Goal: Task Accomplishment & Management: Complete application form

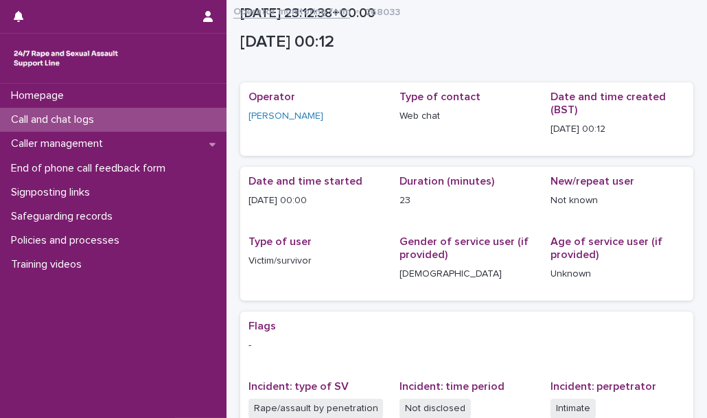
scroll to position [297, 0]
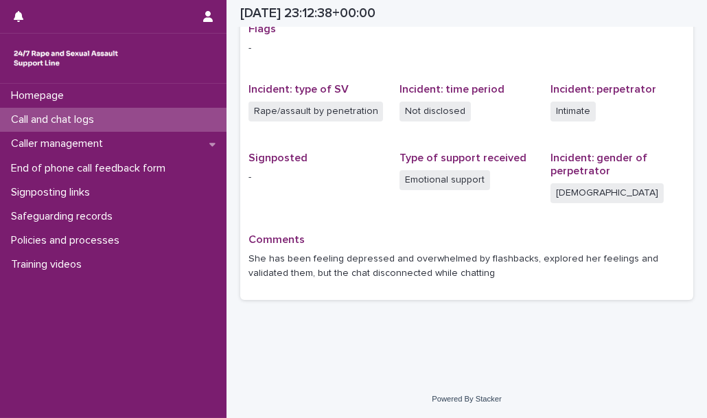
click at [164, 121] on div "Call and chat logs" at bounding box center [113, 120] width 227 height 24
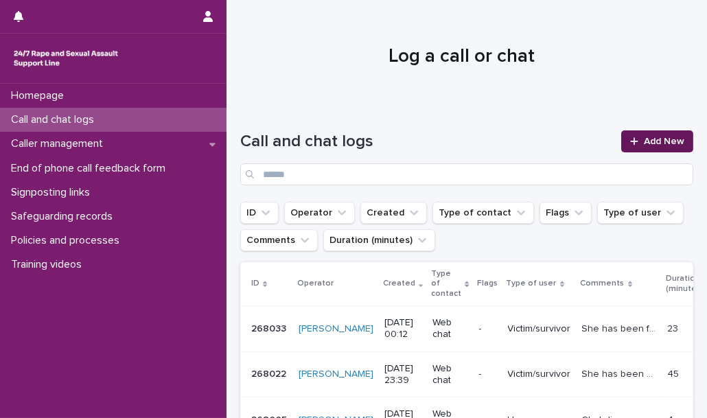
click at [630, 147] on link "Add New" at bounding box center [657, 141] width 72 height 22
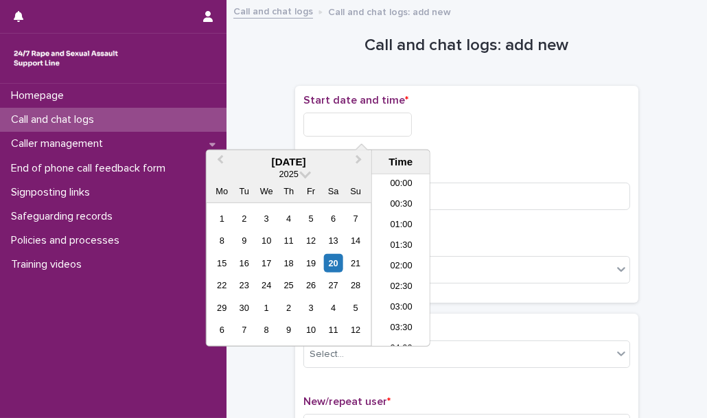
click at [370, 120] on input "text" at bounding box center [357, 125] width 108 height 24
click at [404, 204] on li "00:30" at bounding box center [401, 205] width 58 height 21
type input "**********"
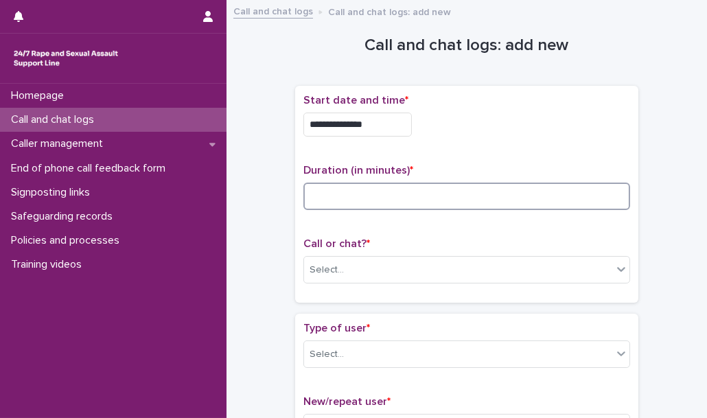
click at [376, 193] on input at bounding box center [466, 196] width 327 height 27
type input "**"
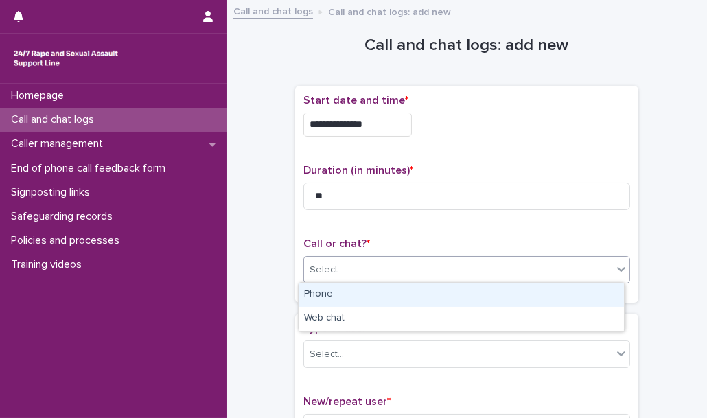
click at [344, 275] on div "Select..." at bounding box center [458, 270] width 308 height 23
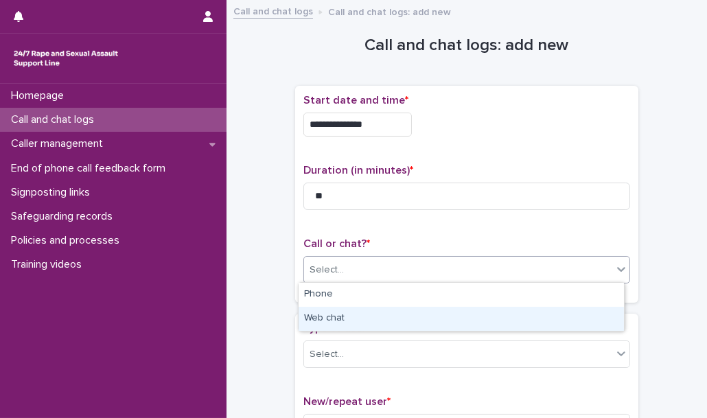
click at [352, 320] on div "Web chat" at bounding box center [461, 319] width 325 height 24
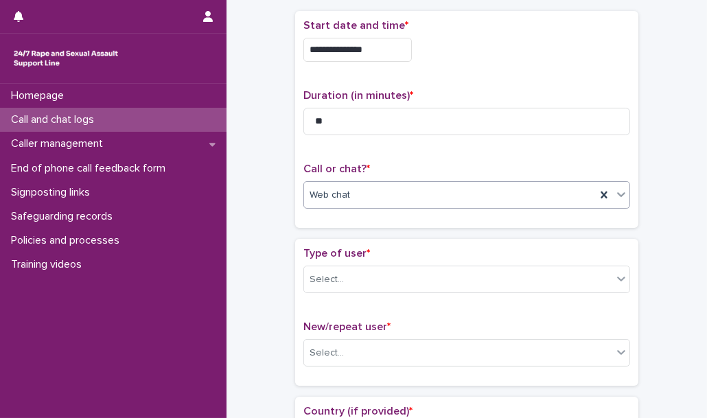
scroll to position [75, 0]
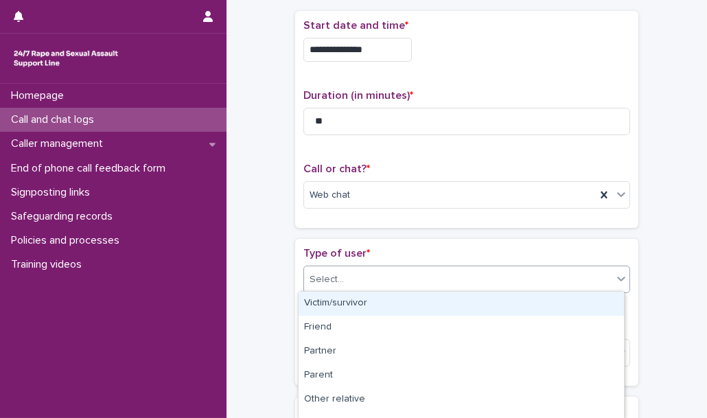
drag, startPoint x: 368, startPoint y: 276, endPoint x: 362, endPoint y: 301, distance: 26.0
click at [362, 301] on body "**********" at bounding box center [353, 209] width 707 height 418
click at [362, 301] on div "Victim/survivor" at bounding box center [461, 304] width 325 height 24
click at [455, 283] on div "Select..." at bounding box center [458, 279] width 308 height 23
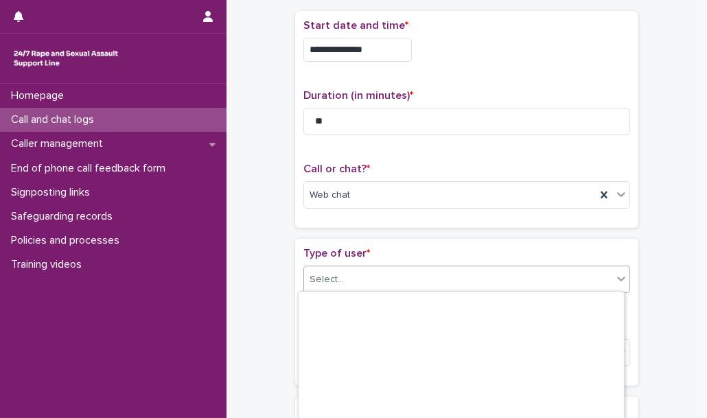
scroll to position [233, 0]
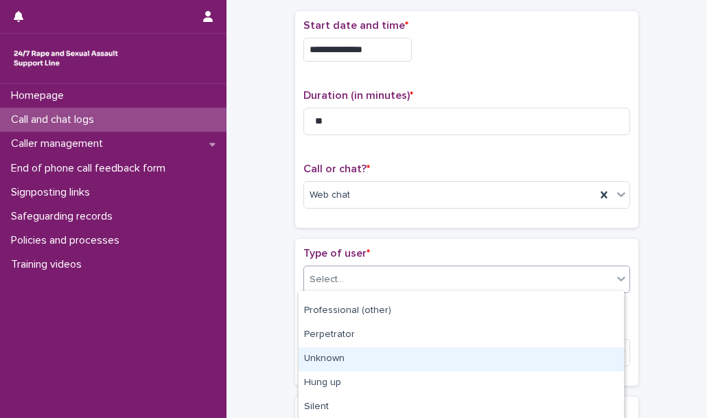
click at [440, 362] on div "Unknown" at bounding box center [461, 359] width 325 height 24
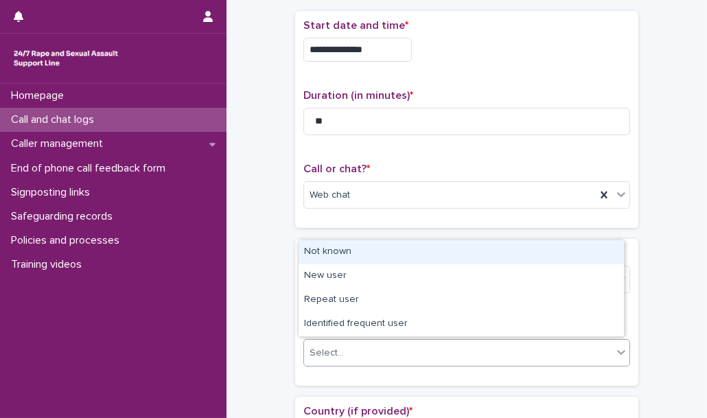
click at [435, 353] on div "Select..." at bounding box center [458, 353] width 308 height 23
click at [406, 263] on div "Not known" at bounding box center [461, 252] width 325 height 24
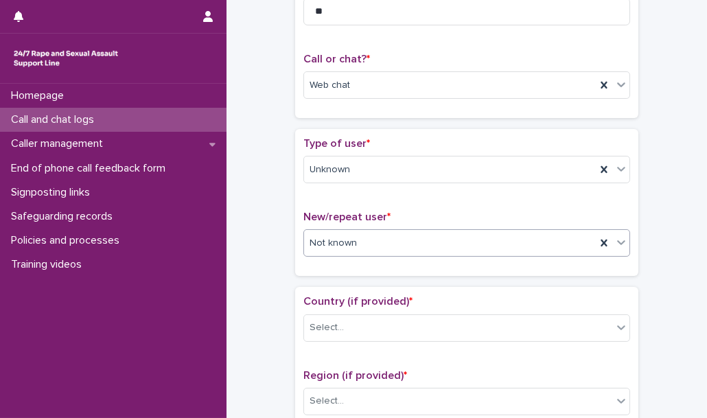
scroll to position [195, 0]
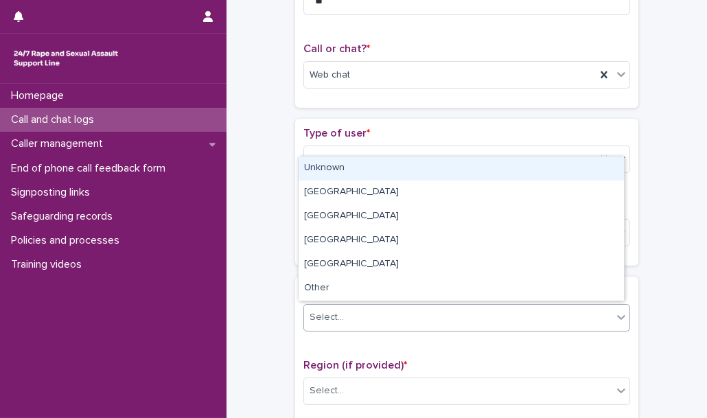
click at [373, 311] on div "Select..." at bounding box center [458, 317] width 308 height 23
click at [369, 171] on div "Unknown" at bounding box center [461, 169] width 325 height 24
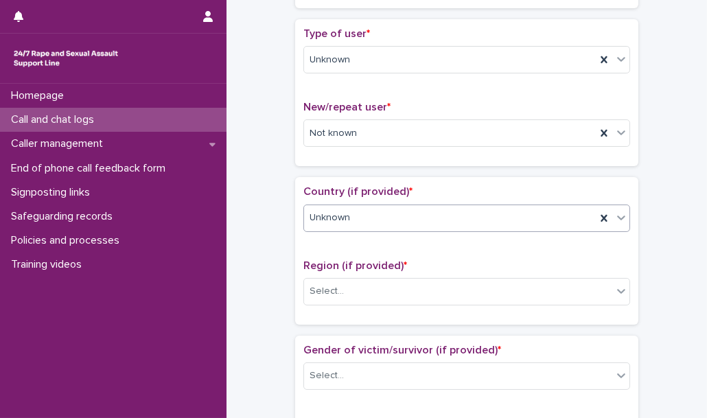
scroll to position [299, 0]
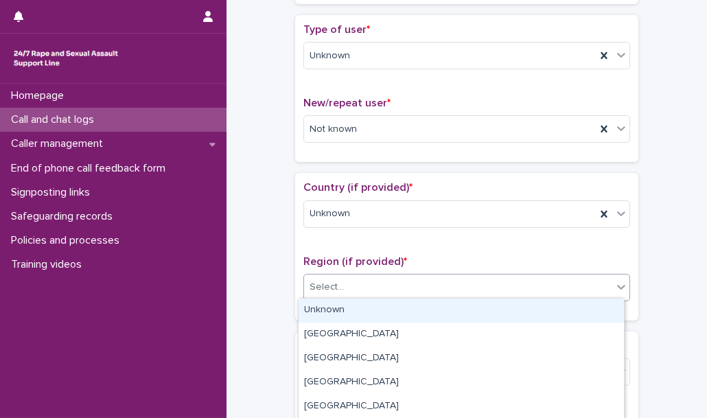
click at [364, 283] on div "Select..." at bounding box center [458, 287] width 308 height 23
click at [361, 316] on div "Unknown" at bounding box center [461, 311] width 325 height 24
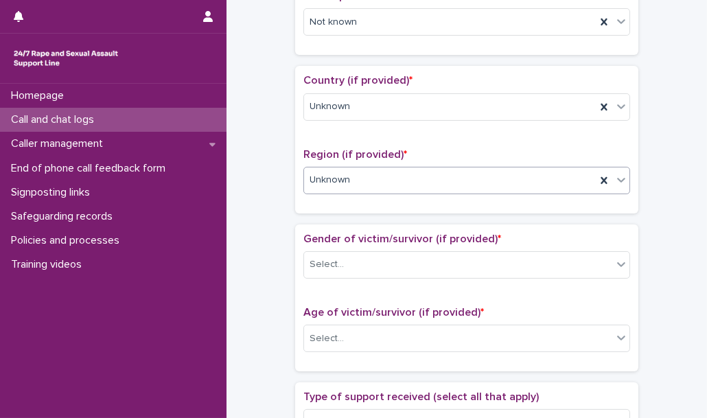
scroll to position [417, 0]
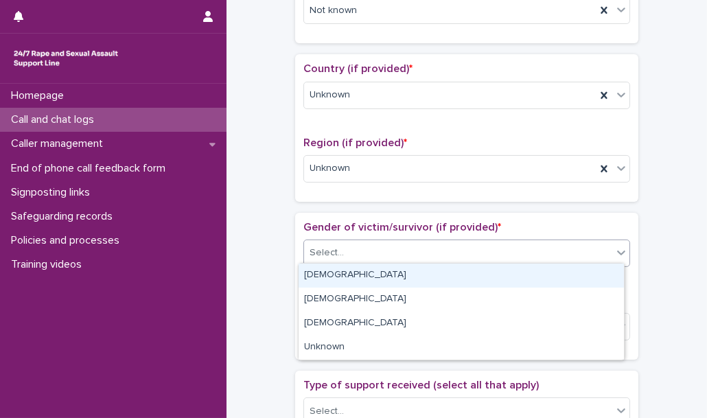
click at [367, 255] on div "Select..." at bounding box center [458, 253] width 308 height 23
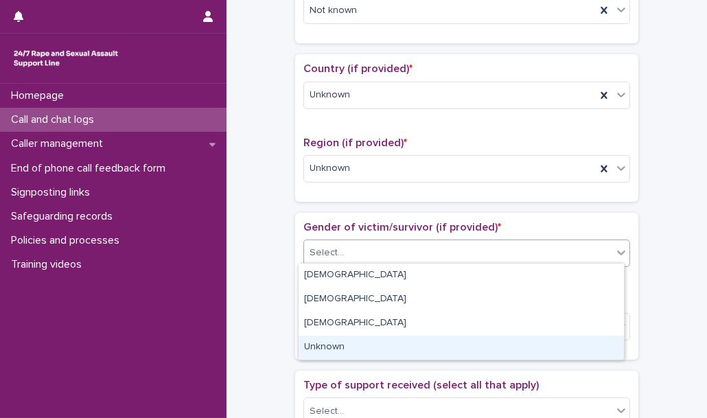
click at [354, 343] on div "Unknown" at bounding box center [461, 348] width 325 height 24
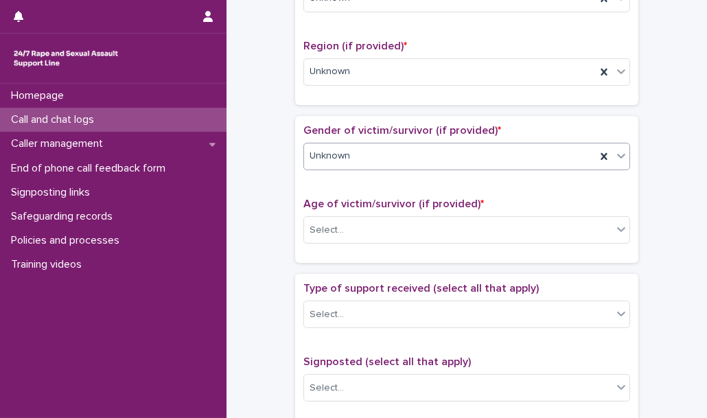
scroll to position [526, 0]
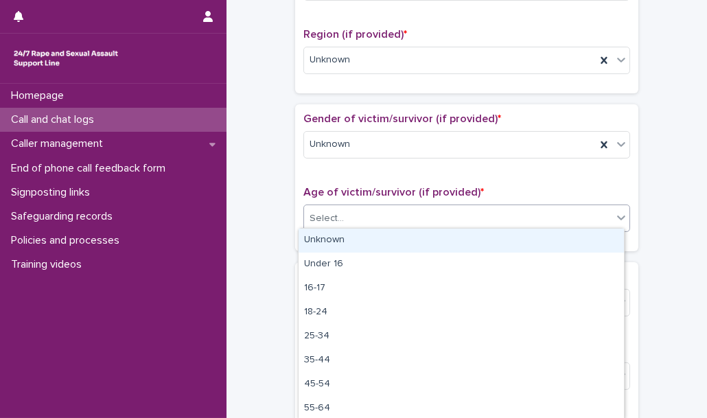
click at [351, 224] on div "Select..." at bounding box center [458, 218] width 308 height 23
click at [351, 237] on div "Unknown" at bounding box center [461, 241] width 325 height 24
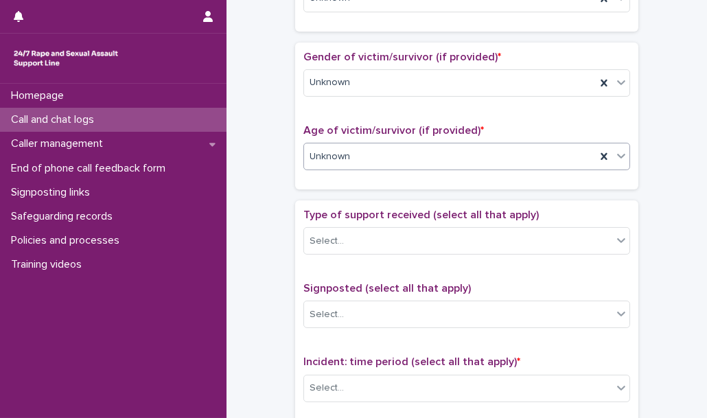
scroll to position [601, 0]
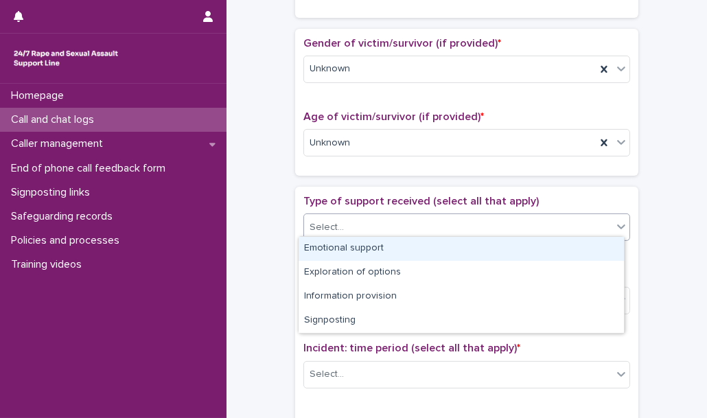
click at [358, 216] on div "Select..." at bounding box center [458, 227] width 308 height 23
click at [352, 244] on div "Emotional support" at bounding box center [461, 249] width 325 height 24
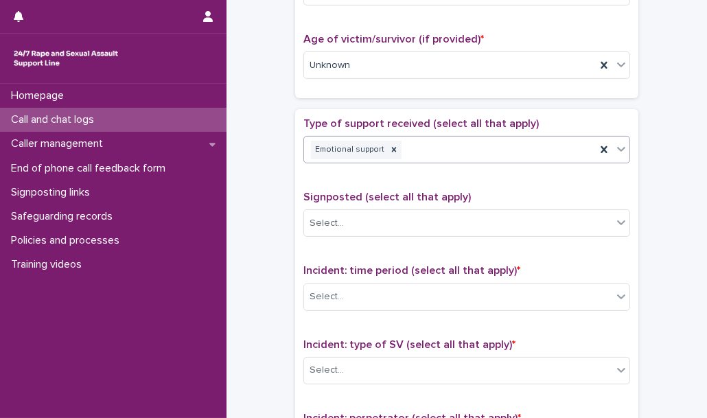
scroll to position [713, 0]
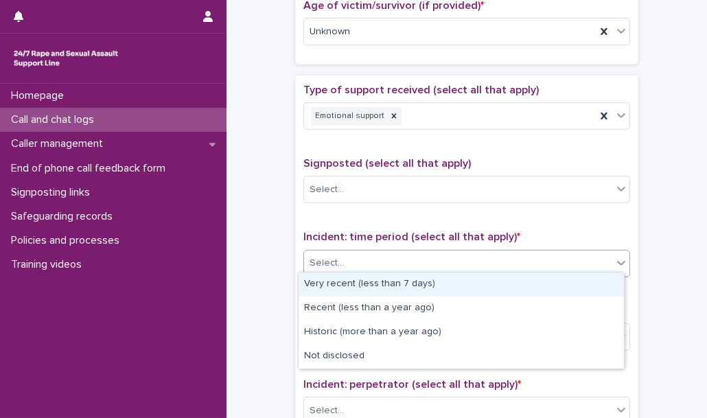
click at [352, 250] on div "Select..." at bounding box center [466, 263] width 327 height 27
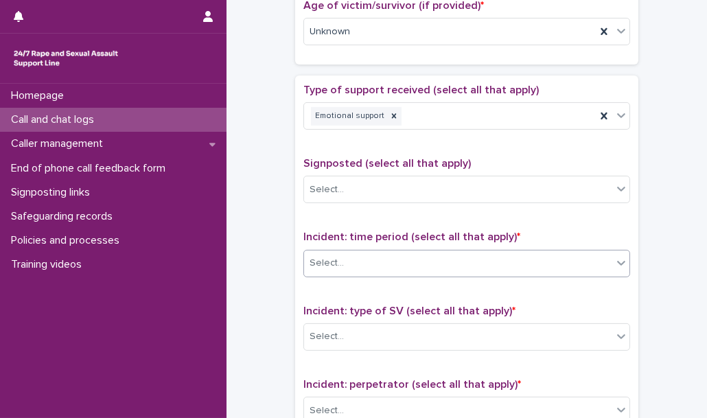
click at [352, 250] on div "Select..." at bounding box center [466, 263] width 327 height 27
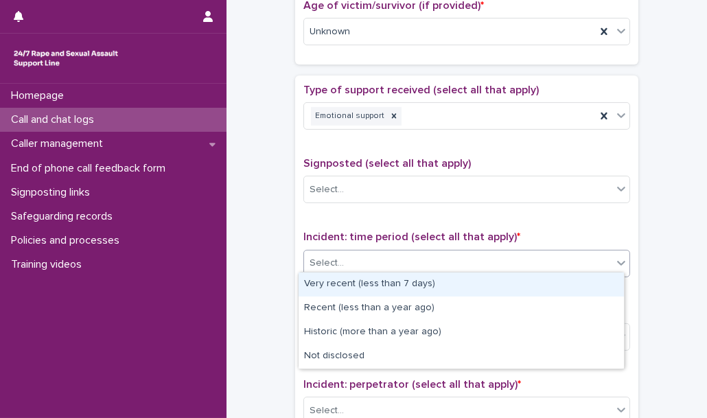
click at [352, 250] on div "Select..." at bounding box center [466, 263] width 327 height 27
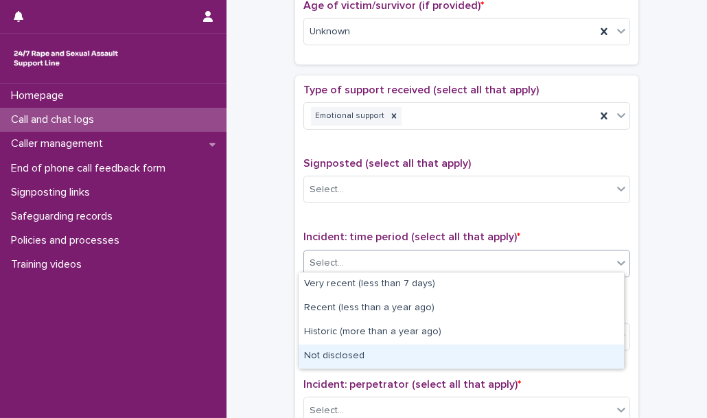
drag, startPoint x: 347, startPoint y: 336, endPoint x: 339, endPoint y: 356, distance: 20.7
click at [339, 356] on div "Not disclosed" at bounding box center [461, 357] width 325 height 24
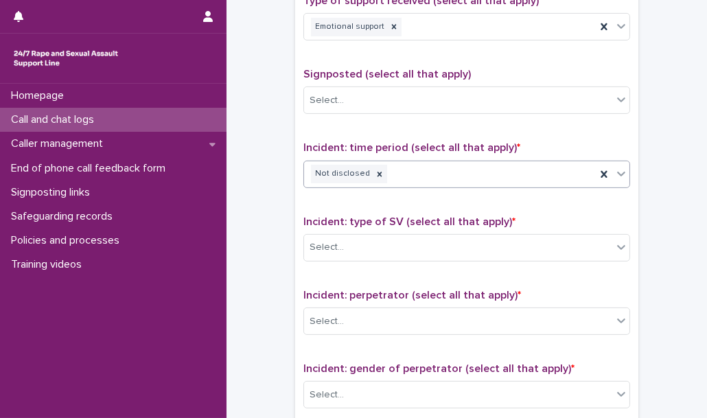
scroll to position [827, 0]
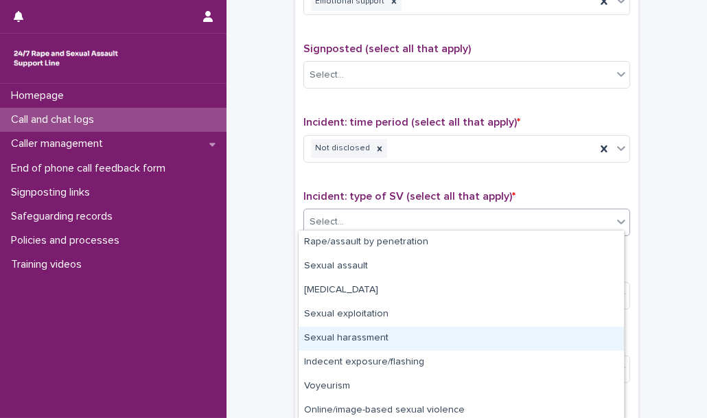
click at [358, 356] on body "**********" at bounding box center [353, 209] width 707 height 418
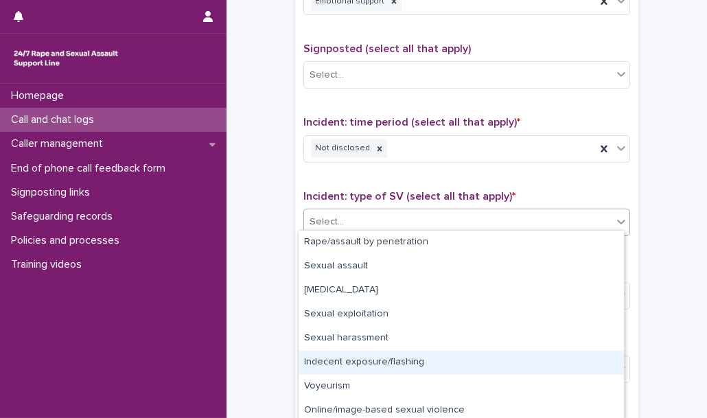
scroll to position [51, 0]
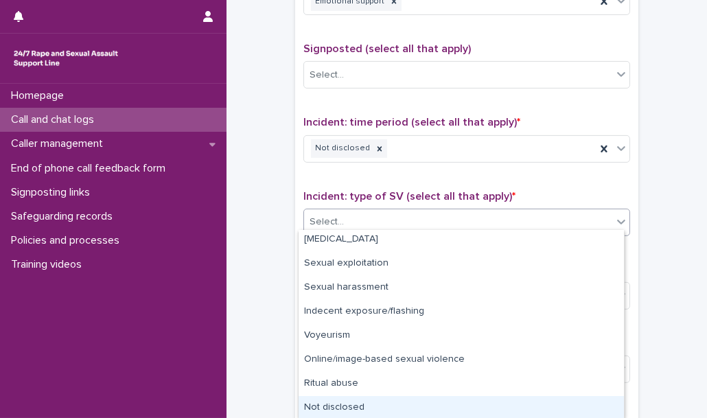
click at [351, 405] on div "Not disclosed" at bounding box center [461, 408] width 325 height 24
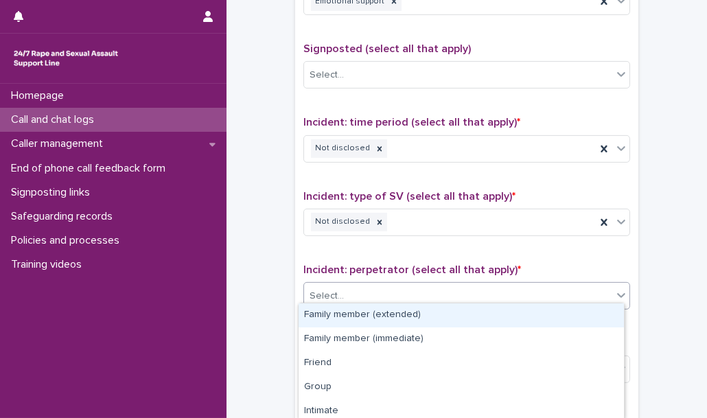
click at [354, 294] on div "Select..." at bounding box center [458, 296] width 308 height 23
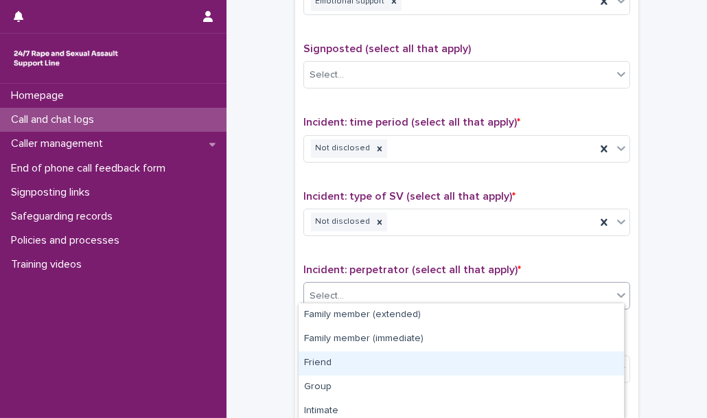
scroll to position [148, 0]
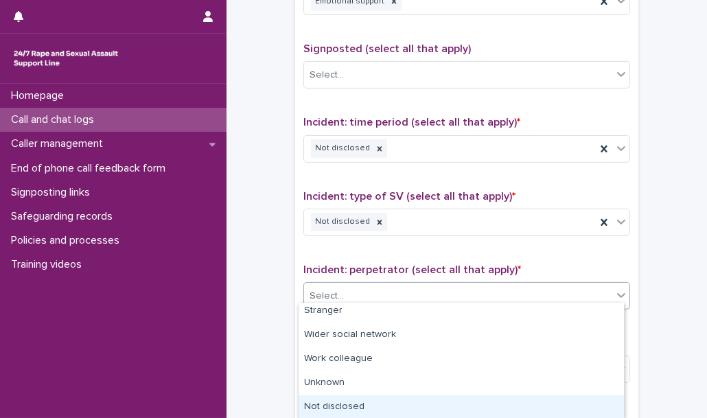
click at [347, 406] on div "Not disclosed" at bounding box center [461, 407] width 325 height 24
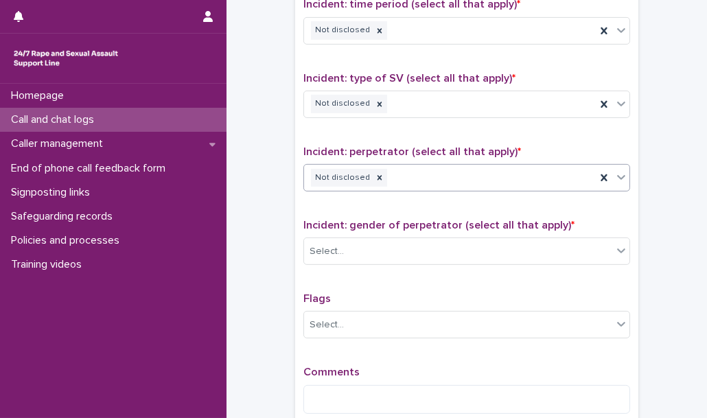
scroll to position [947, 0]
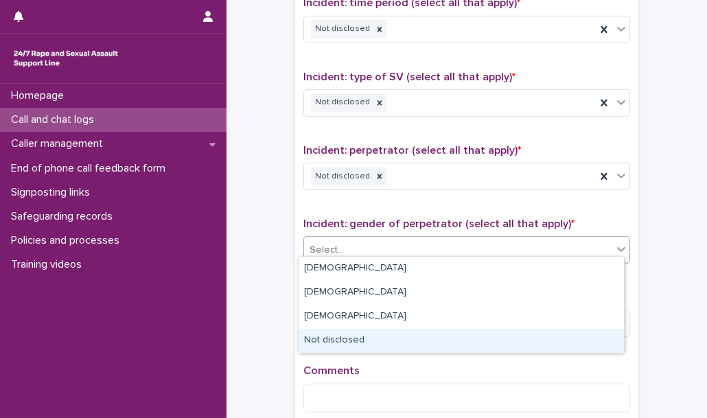
drag, startPoint x: 348, startPoint y: 246, endPoint x: 336, endPoint y: 343, distance: 97.6
click at [336, 343] on body "**********" at bounding box center [353, 209] width 707 height 418
click at [336, 343] on div "Not disclosed" at bounding box center [461, 341] width 325 height 24
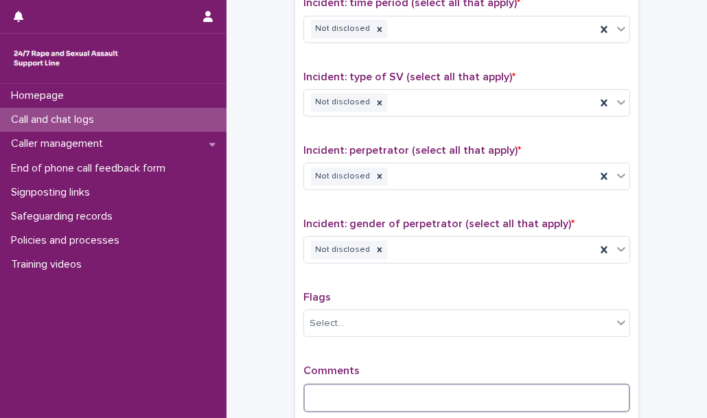
click at [321, 401] on textarea at bounding box center [466, 398] width 327 height 29
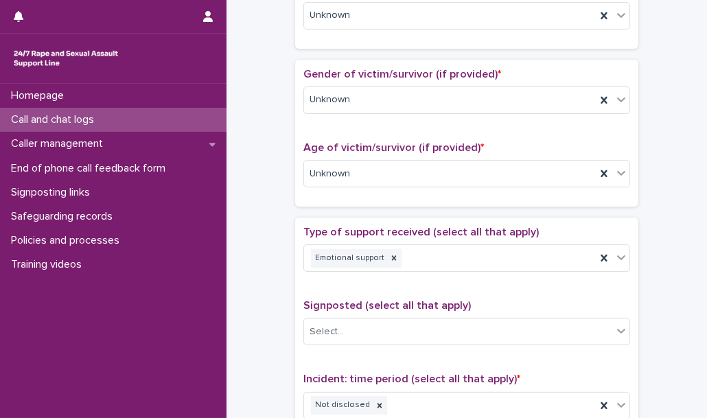
scroll to position [568, 0]
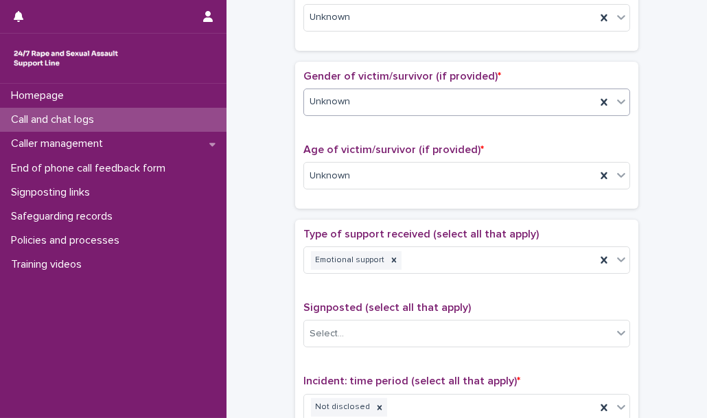
type textarea "**********"
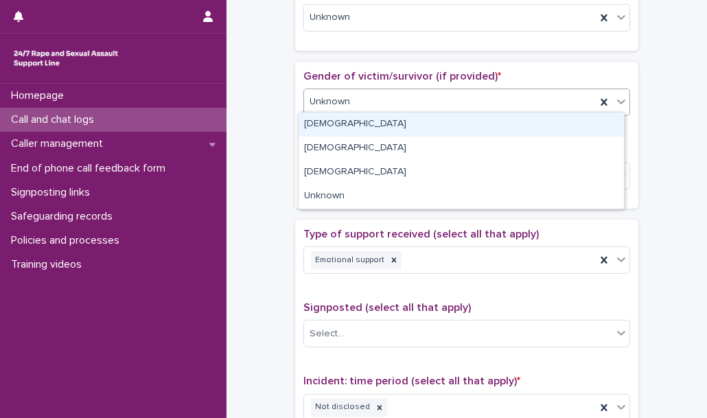
click at [431, 100] on div "Unknown" at bounding box center [450, 102] width 292 height 23
click at [426, 121] on div "[DEMOGRAPHIC_DATA]" at bounding box center [461, 125] width 325 height 24
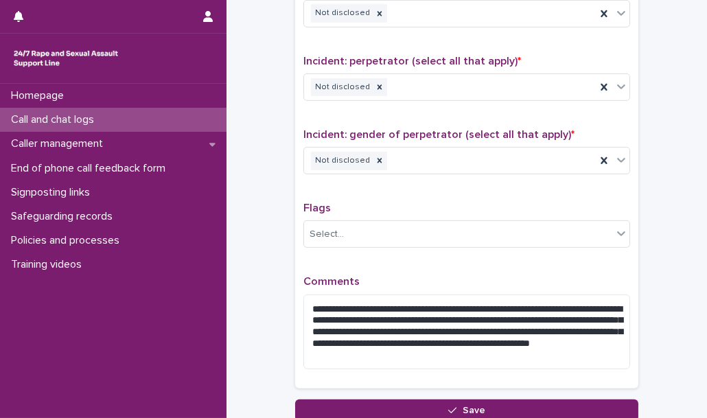
scroll to position [1138, 0]
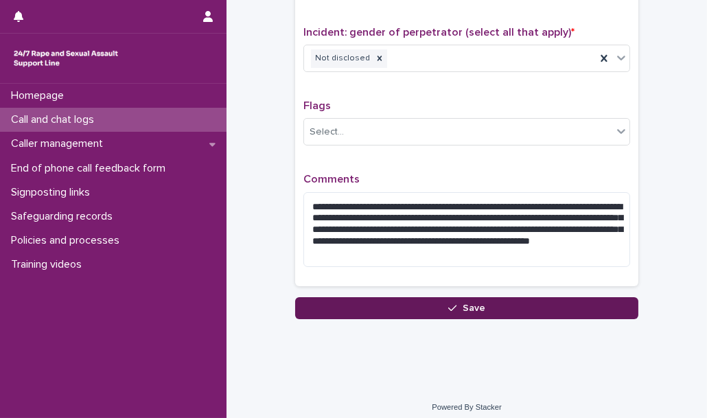
click at [454, 304] on button "Save" at bounding box center [466, 308] width 343 height 22
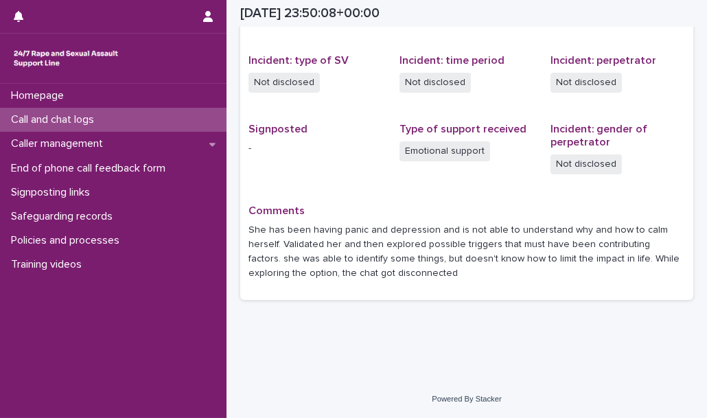
scroll to position [325, 0]
click at [177, 121] on div "Call and chat logs" at bounding box center [113, 120] width 227 height 24
